Goal: Check status: Check status

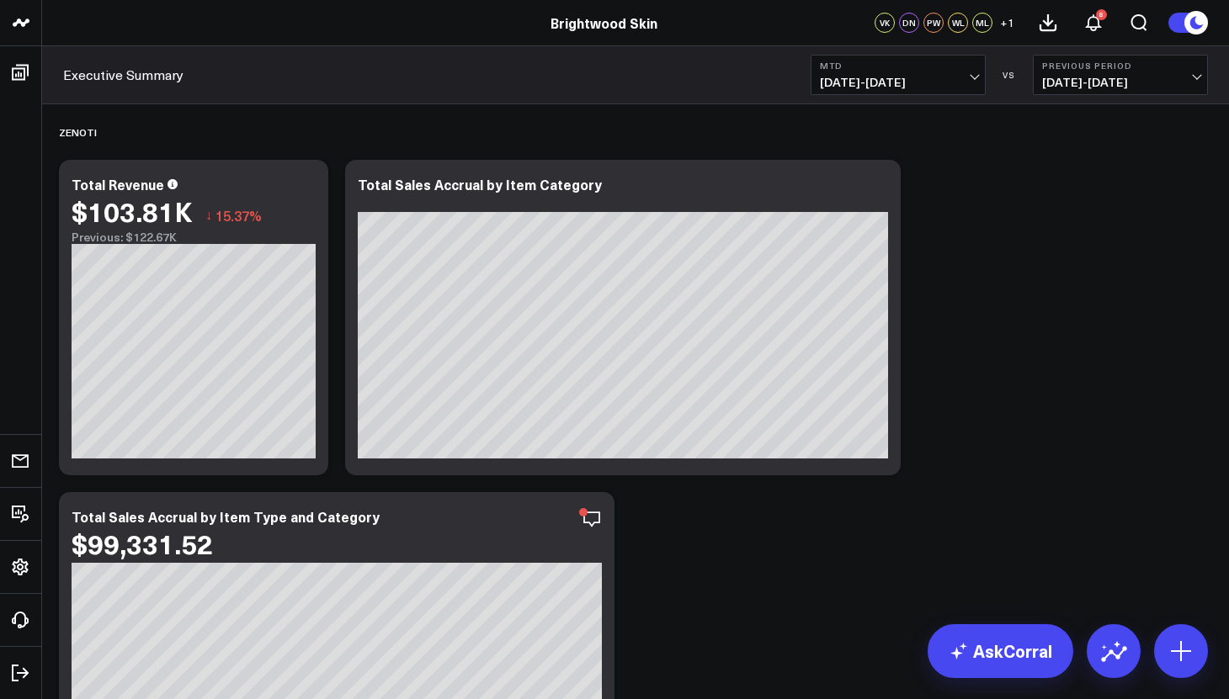
click at [966, 83] on span "[DATE] - [DATE]" at bounding box center [898, 82] width 157 height 13
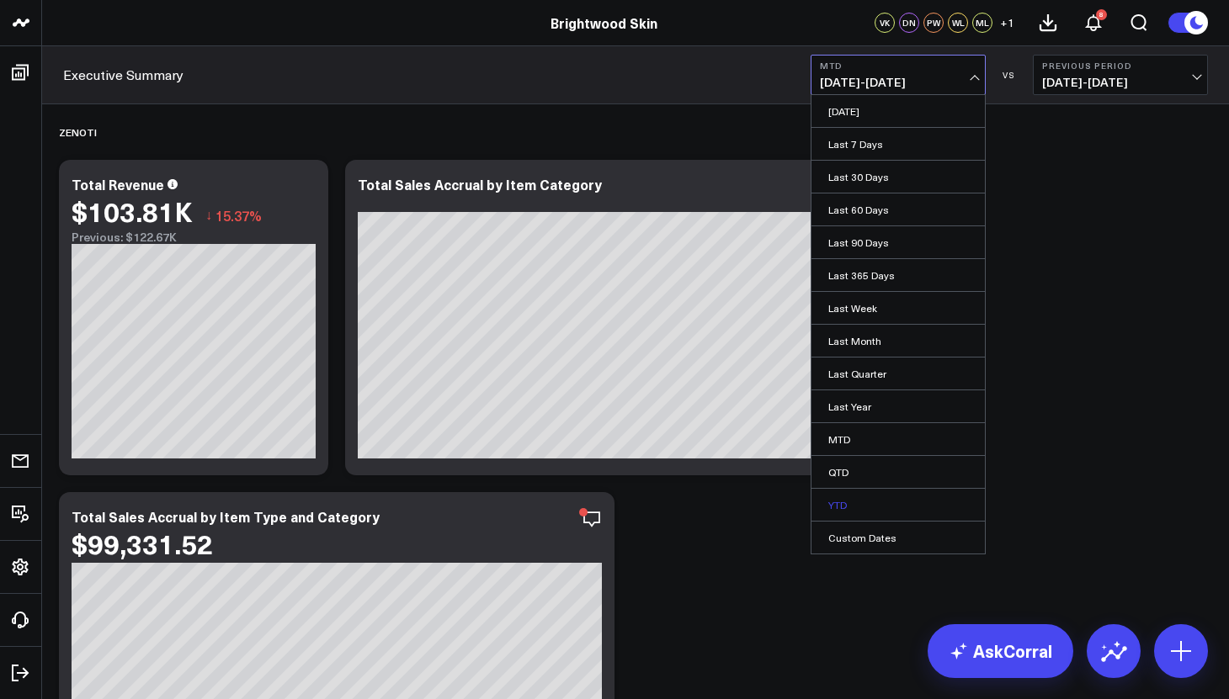
click at [837, 502] on link "YTD" at bounding box center [897, 505] width 173 height 32
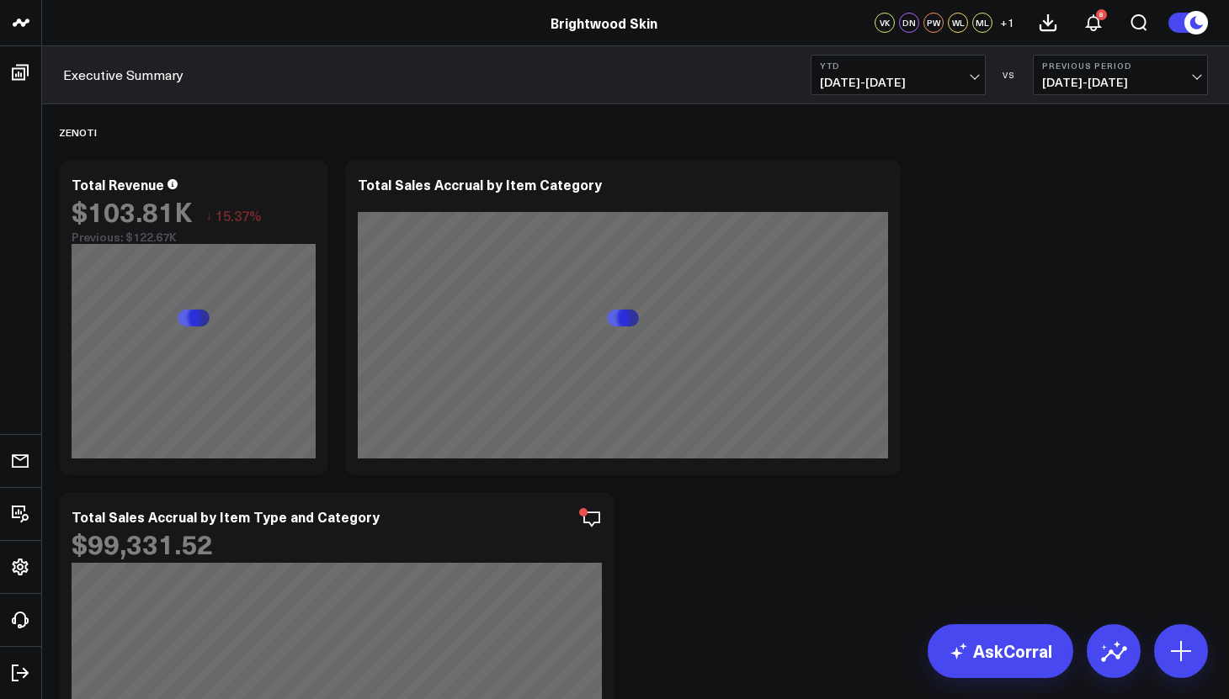
click at [1097, 82] on span "[DATE] - [DATE]" at bounding box center [1120, 82] width 157 height 13
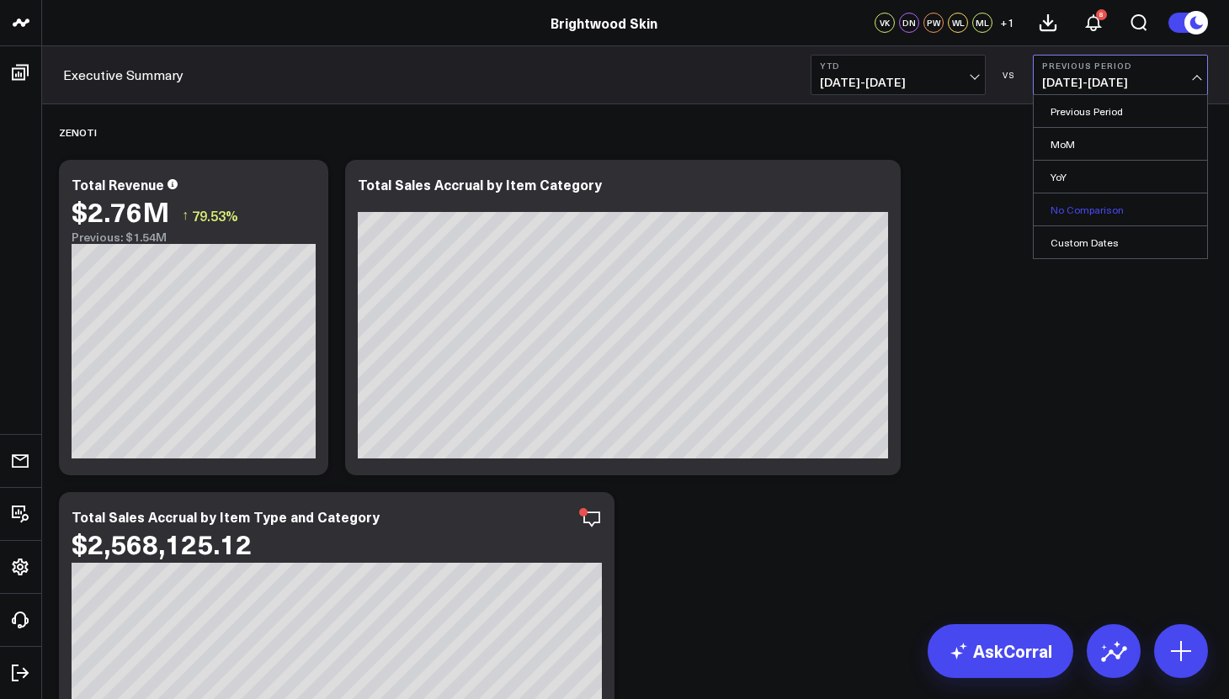
click at [1105, 210] on link "No Comparison" at bounding box center [1119, 210] width 173 height 32
